Goal: Information Seeking & Learning: Learn about a topic

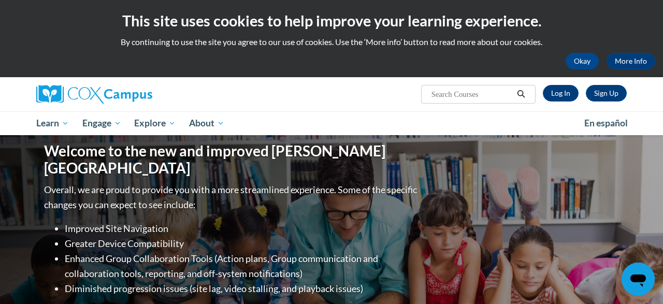
click at [462, 38] on p "By continuing to use the site you agree to our use of cookies. Use the ‘More in…" at bounding box center [332, 41] width 648 height 11
click at [562, 98] on link "Log In" at bounding box center [561, 93] width 36 height 17
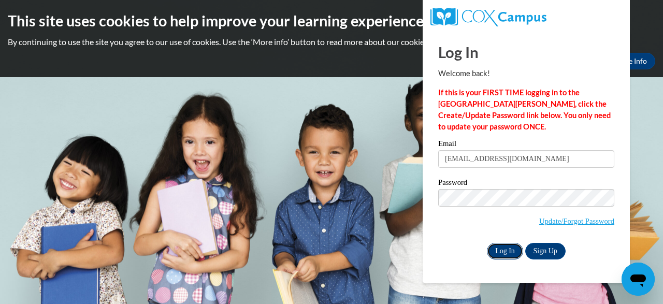
click at [504, 256] on input "Log In" at bounding box center [505, 251] width 36 height 17
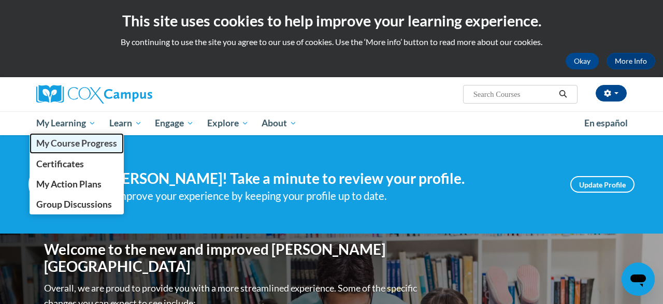
click at [90, 144] on span "My Course Progress" at bounding box center [76, 143] width 81 height 11
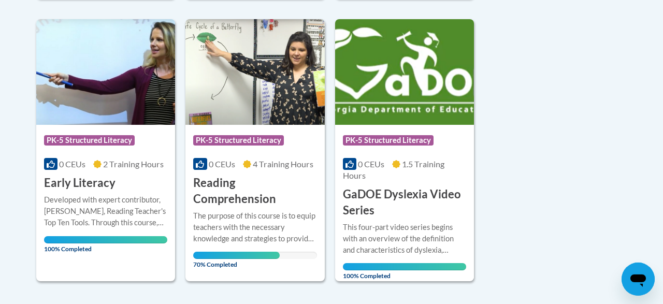
scroll to position [551, 0]
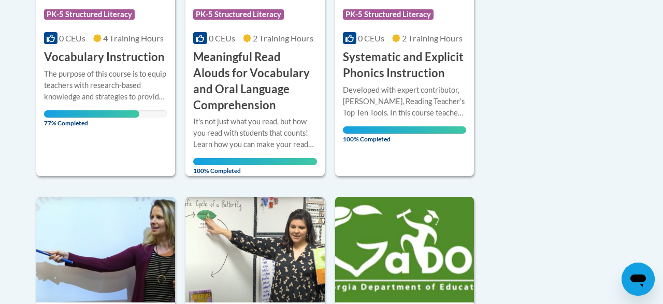
scroll to position [373, 0]
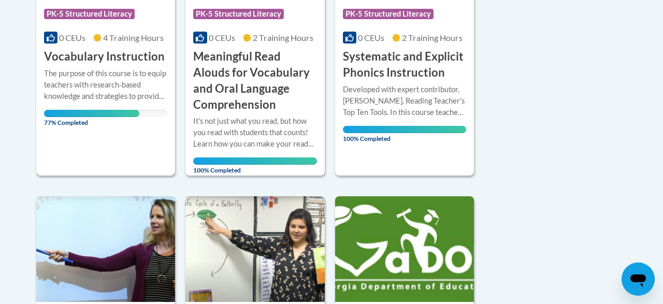
click at [88, 53] on h3 "Vocabulary Instruction" at bounding box center [104, 57] width 121 height 16
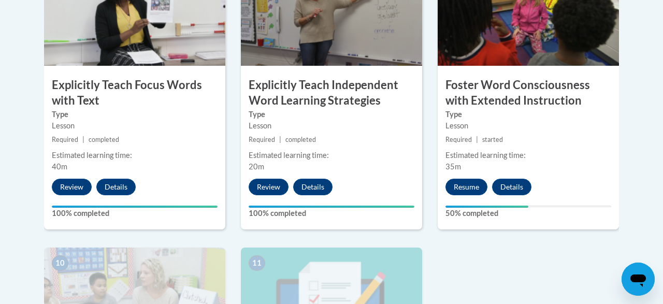
scroll to position [958, 0]
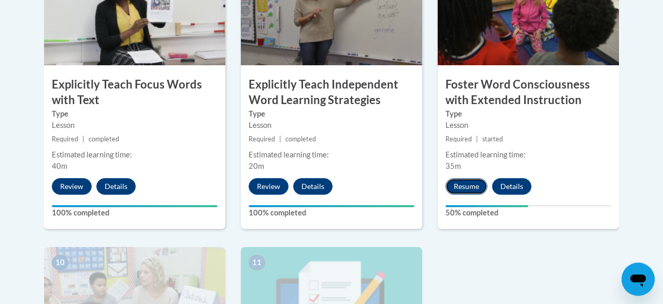
click at [473, 191] on button "Resume" at bounding box center [467, 186] width 42 height 17
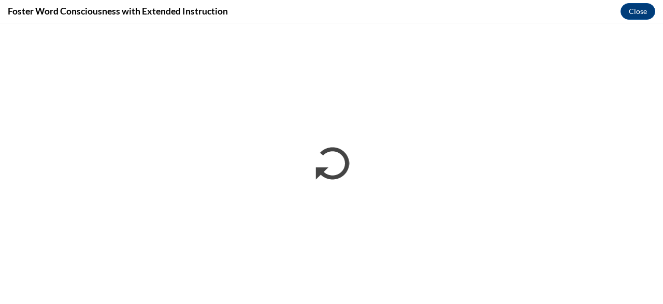
scroll to position [0, 0]
click at [638, 10] on button "Close" at bounding box center [638, 11] width 35 height 17
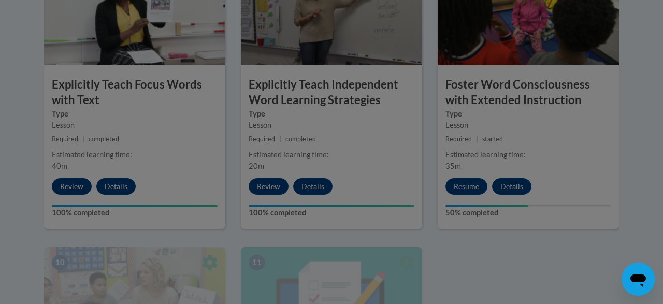
click at [470, 187] on div at bounding box center [331, 152] width 663 height 304
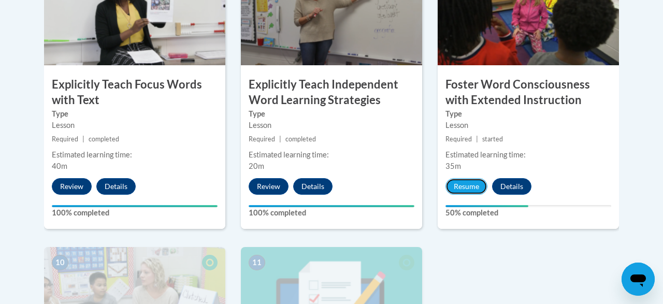
click at [470, 187] on button "Resume" at bounding box center [467, 186] width 42 height 17
